Goal: Task Accomplishment & Management: Manage account settings

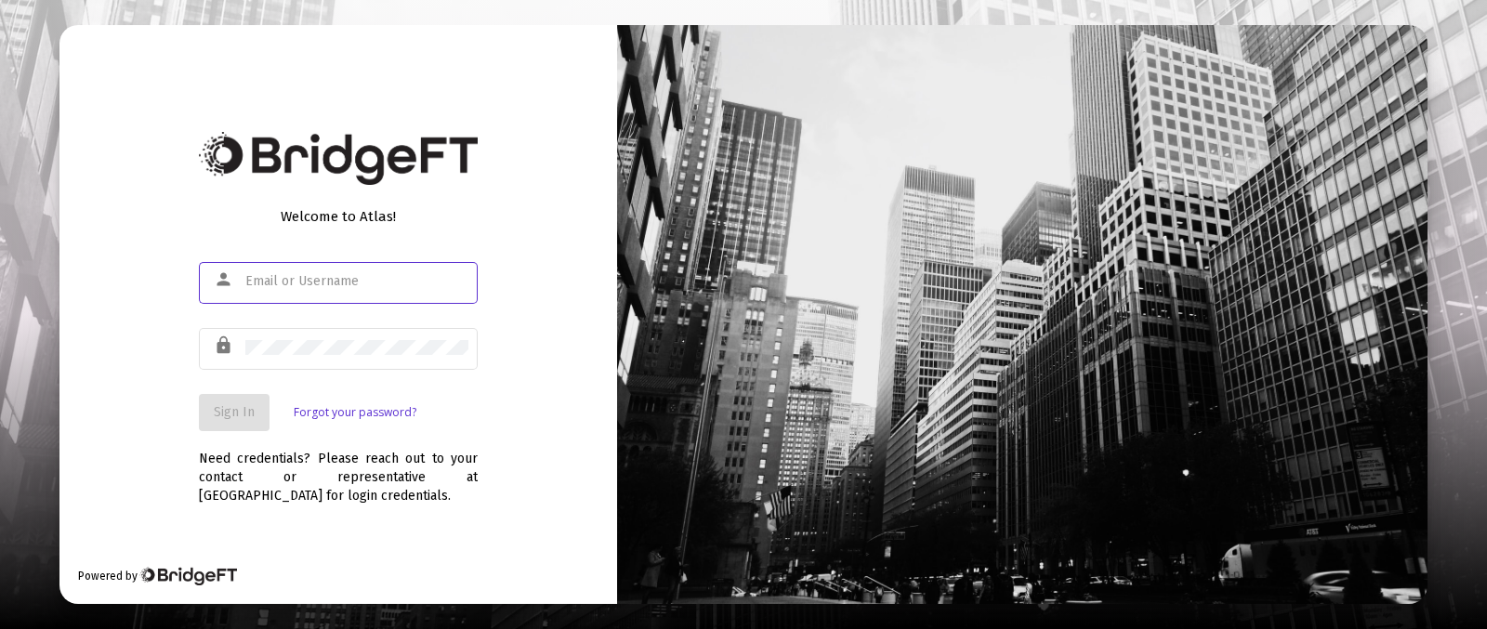
click at [338, 269] on div at bounding box center [356, 281] width 223 height 46
click at [347, 289] on div at bounding box center [356, 281] width 223 height 46
click at [332, 271] on div at bounding box center [356, 281] width 223 height 46
click at [323, 279] on input "text" at bounding box center [356, 281] width 223 height 15
type input "[PERSON_NAME][EMAIL_ADDRESS][DOMAIN_NAME]"
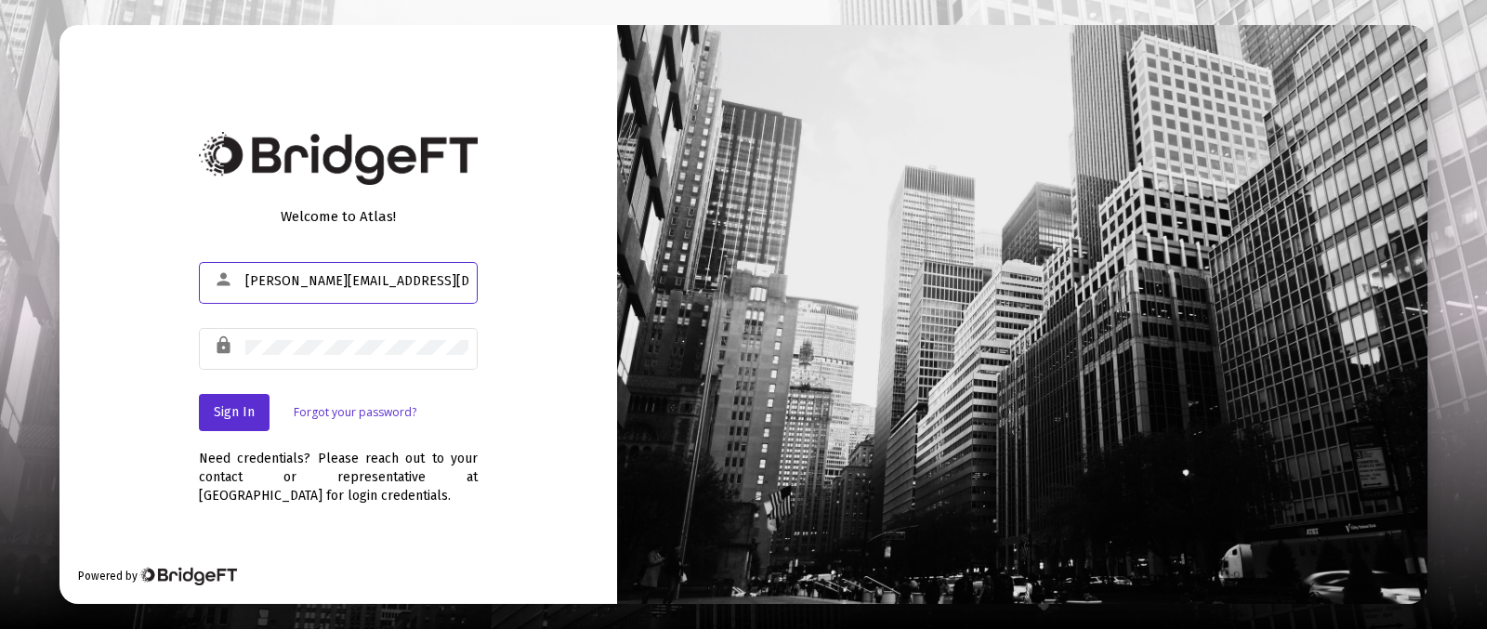
click at [201, 439] on div "Need credentials? Please reach out to your contact or representative at [GEOGRA…" at bounding box center [338, 468] width 279 height 74
click at [225, 425] on button "Sign In" at bounding box center [234, 412] width 71 height 37
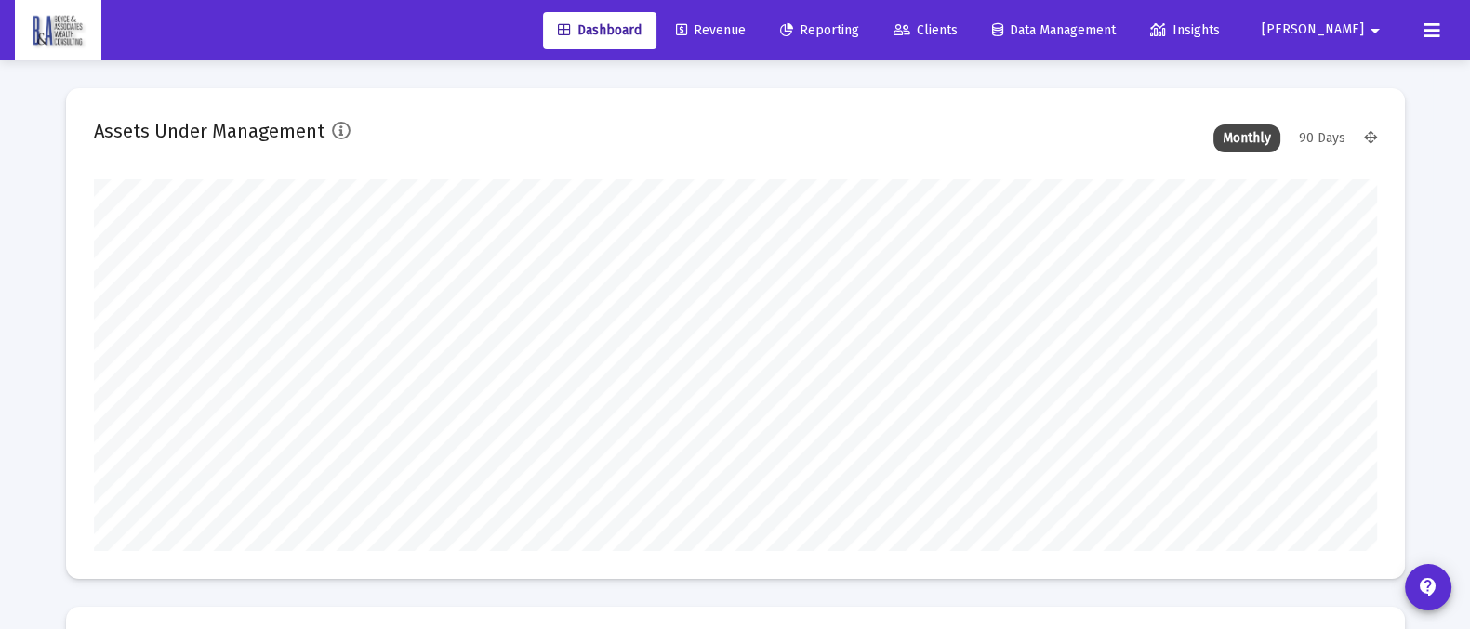
scroll to position [371, 690]
click at [1352, 28] on span "[PERSON_NAME]" at bounding box center [1312, 30] width 102 height 16
type input "[DATE]"
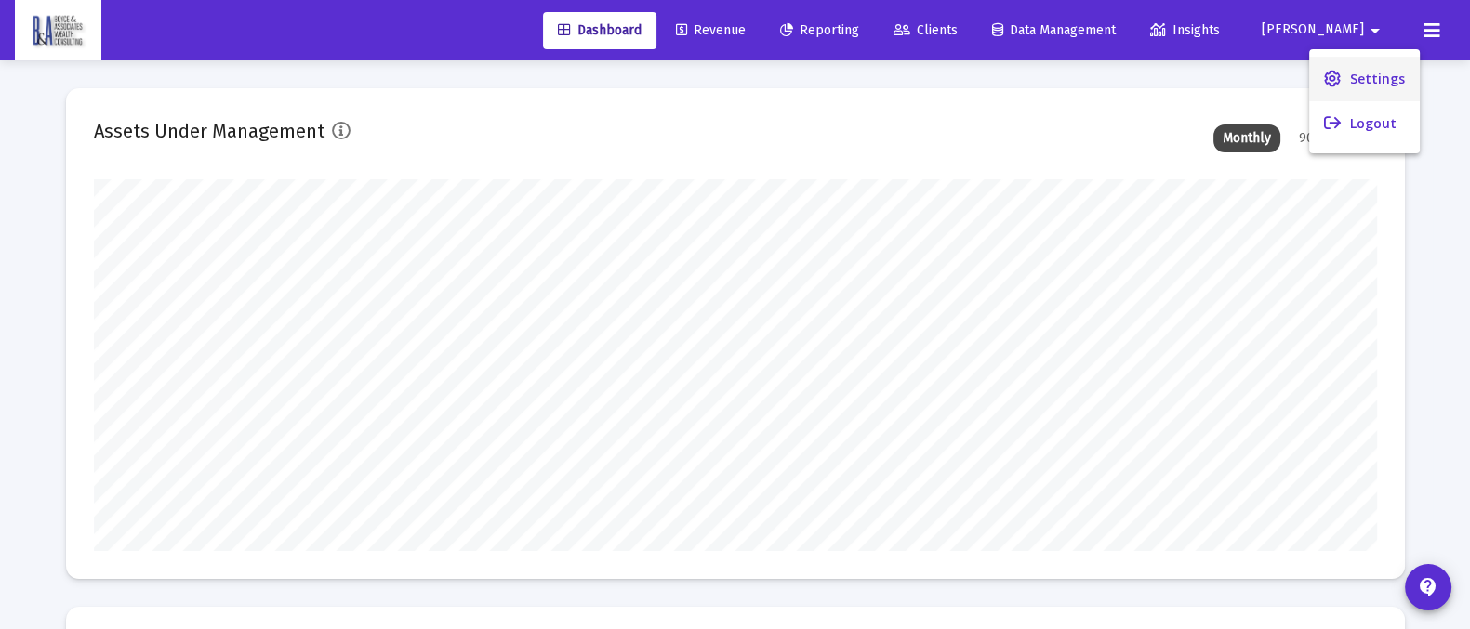
click at [1327, 76] on icon at bounding box center [1332, 79] width 17 height 17
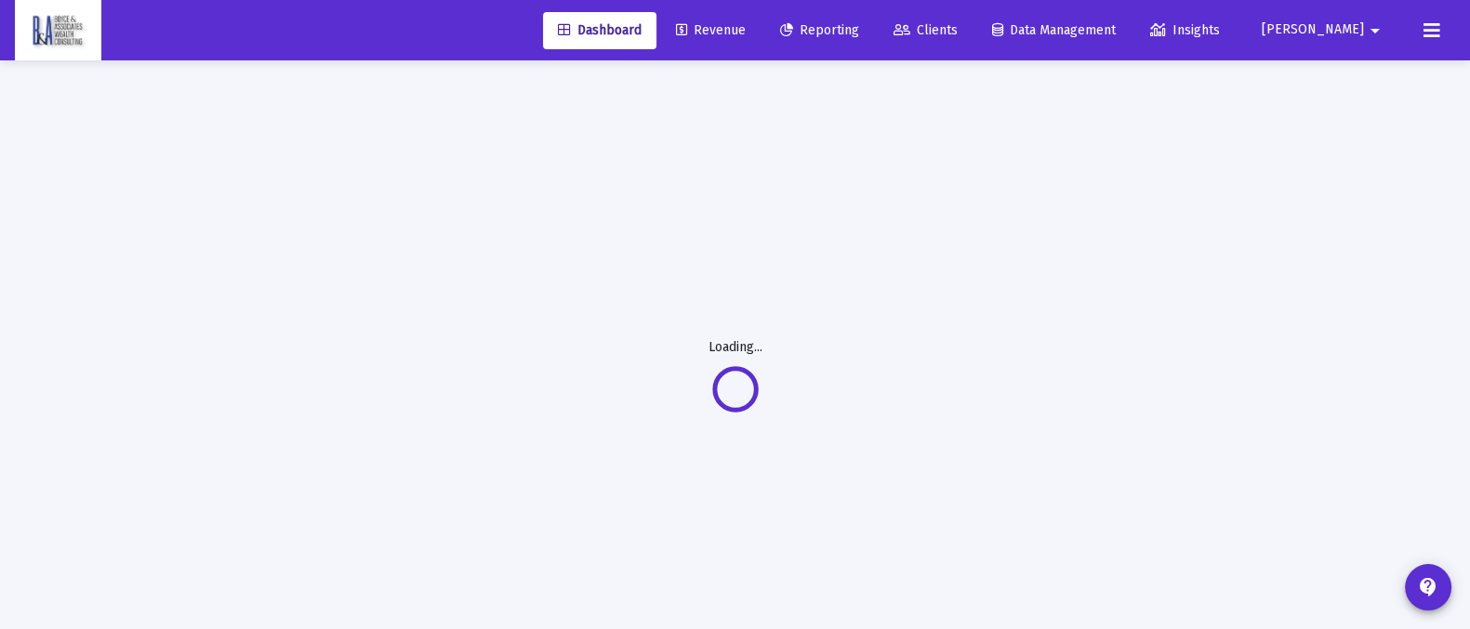
scroll to position [0, 0]
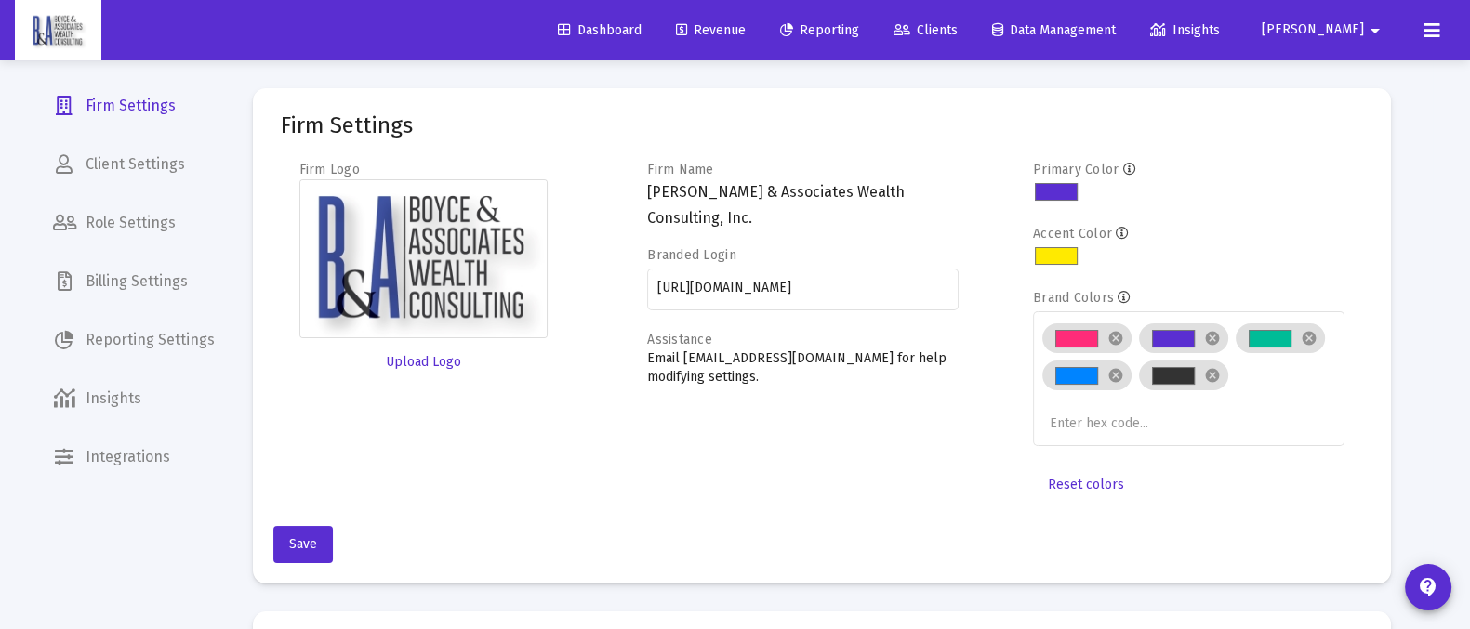
click at [119, 163] on span "Client Settings" at bounding box center [133, 164] width 191 height 45
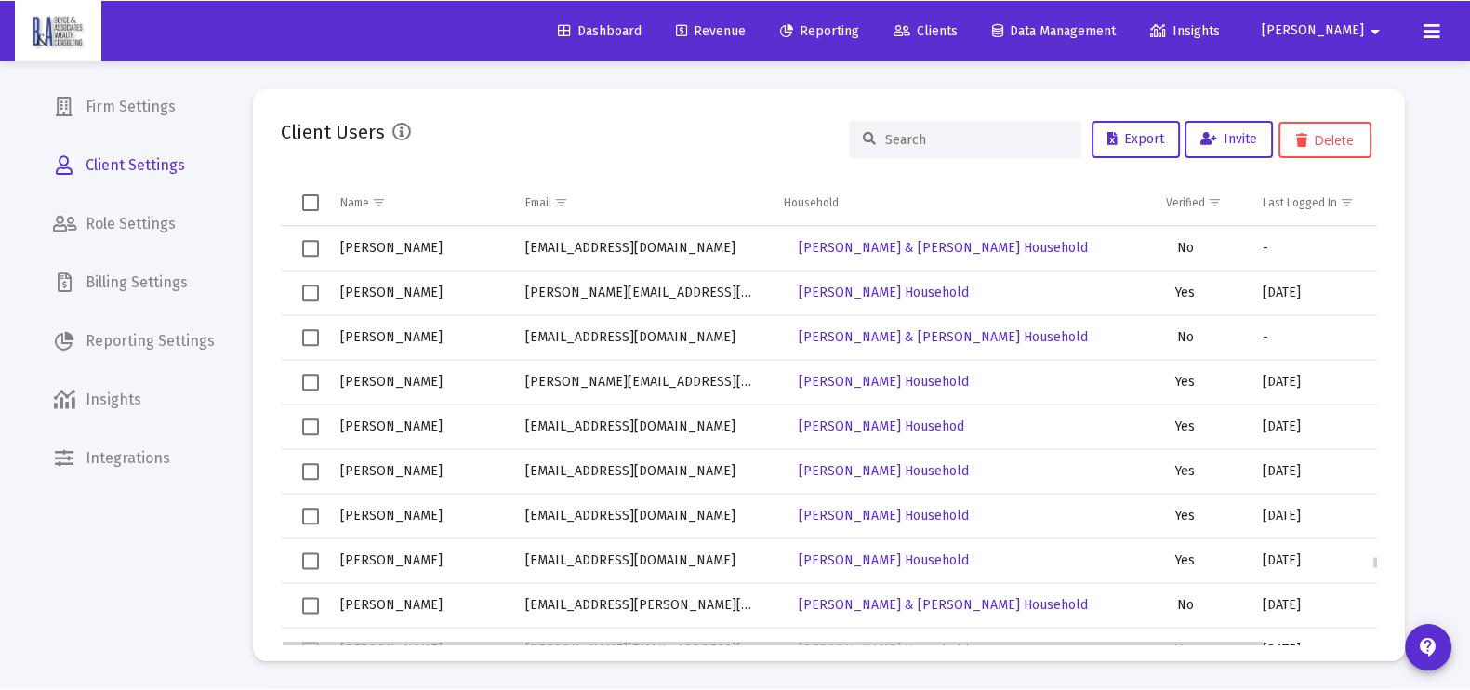
scroll to position [12181, 0]
